Goal: Task Accomplishment & Management: Complete application form

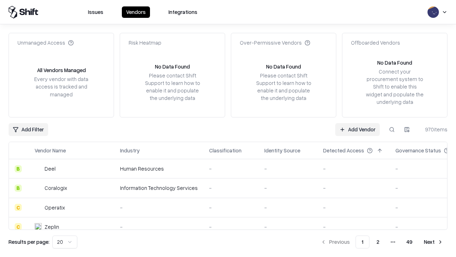
click at [357, 129] on link "Add Vendor" at bounding box center [357, 129] width 45 height 13
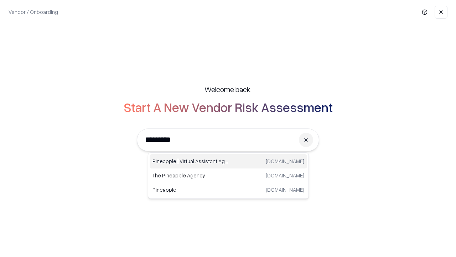
click at [228, 161] on div "Pineapple | Virtual Assistant Agency [DOMAIN_NAME]" at bounding box center [228, 161] width 157 height 14
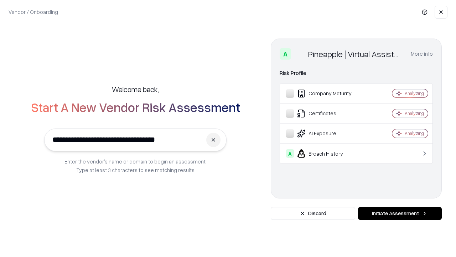
type input "**********"
click at [400, 213] on button "Initiate Assessment" at bounding box center [400, 213] width 84 height 13
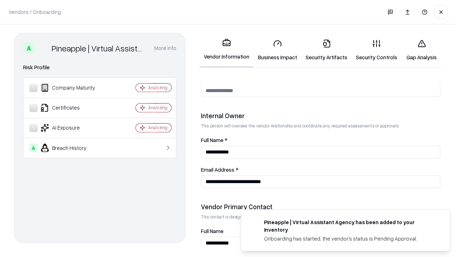
scroll to position [369, 0]
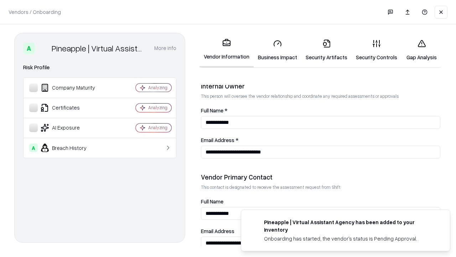
click at [278, 50] on link "Business Impact" at bounding box center [278, 49] width 48 height 33
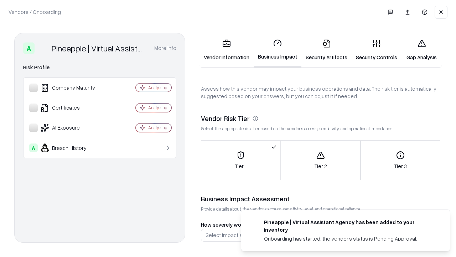
click at [326, 50] on link "Security Artifacts" at bounding box center [326, 49] width 50 height 33
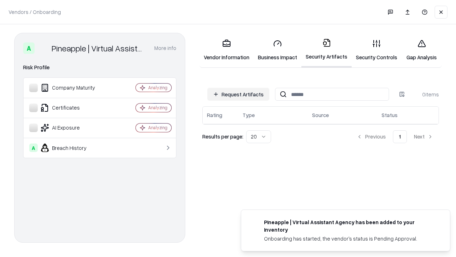
click at [238, 94] on button "Request Artifacts" at bounding box center [238, 94] width 62 height 13
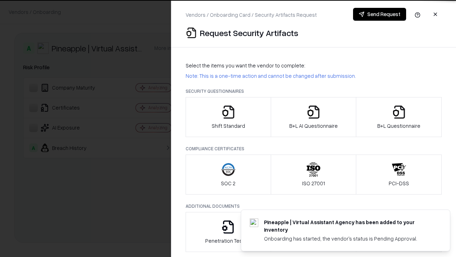
click at [228, 117] on icon "button" at bounding box center [228, 112] width 14 height 14
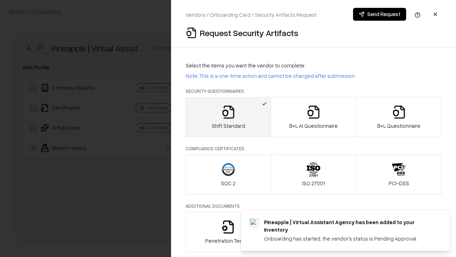
click at [379, 14] on button "Send Request" at bounding box center [379, 14] width 53 height 13
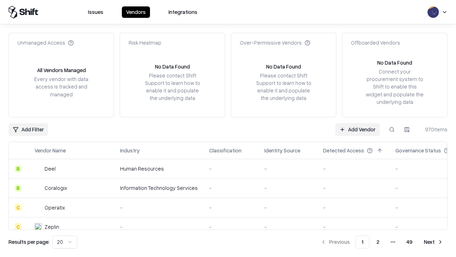
click at [392, 129] on button at bounding box center [392, 129] width 13 height 13
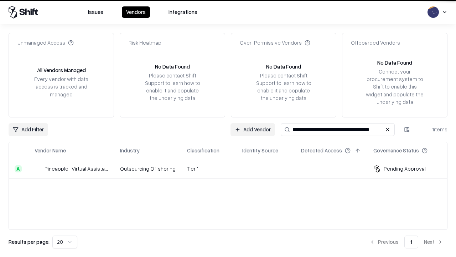
type input "**********"
click at [232, 168] on td "Tier 1" at bounding box center [208, 168] width 55 height 19
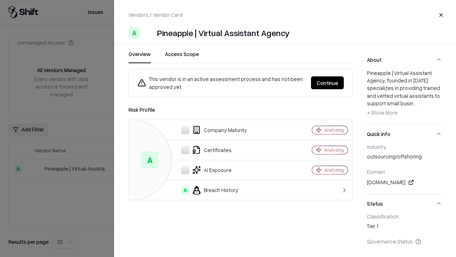
click at [327, 83] on button "Continue" at bounding box center [327, 82] width 33 height 13
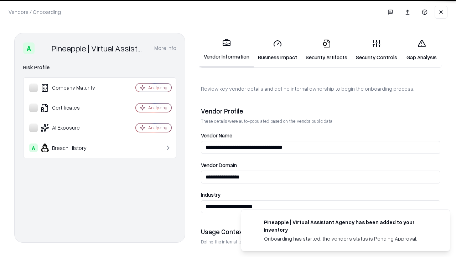
click at [326, 50] on link "Security Artifacts" at bounding box center [326, 49] width 50 height 33
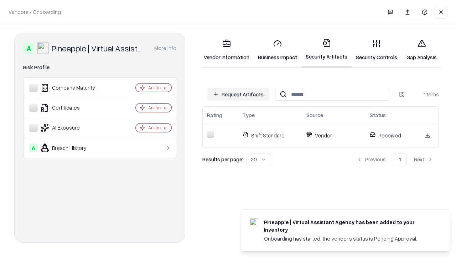
click at [377, 50] on link "Security Controls" at bounding box center [377, 49] width 50 height 33
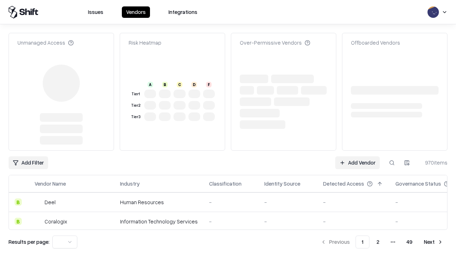
click at [357, 162] on link "Add Vendor" at bounding box center [357, 162] width 45 height 13
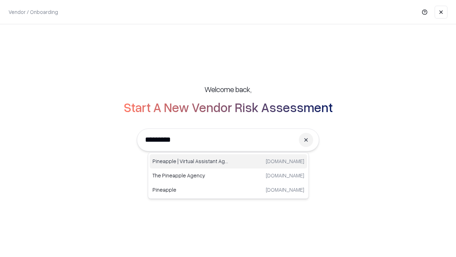
click at [228, 161] on div "Pineapple | Virtual Assistant Agency [DOMAIN_NAME]" at bounding box center [228, 161] width 157 height 14
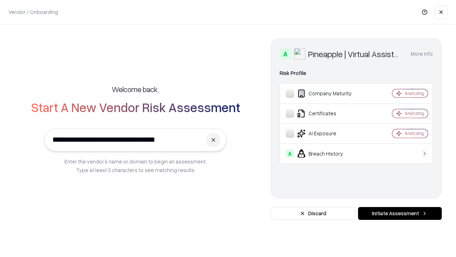
type input "**********"
click at [400, 213] on button "Initiate Assessment" at bounding box center [400, 213] width 84 height 13
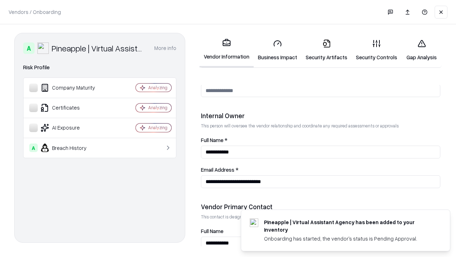
scroll to position [369, 0]
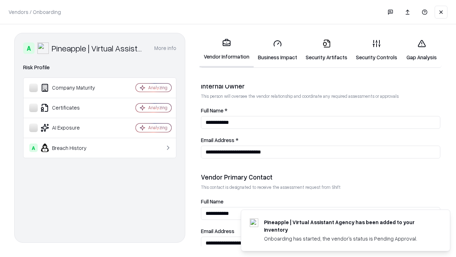
click at [422, 50] on link "Gap Analysis" at bounding box center [422, 49] width 40 height 33
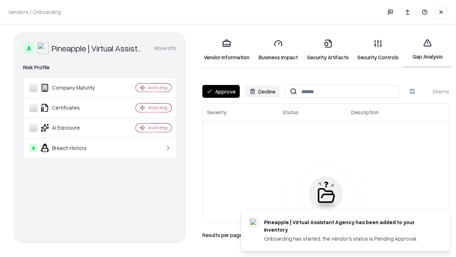
click at [221, 91] on button "Approve" at bounding box center [220, 91] width 37 height 13
